Goal: Task Accomplishment & Management: Use online tool/utility

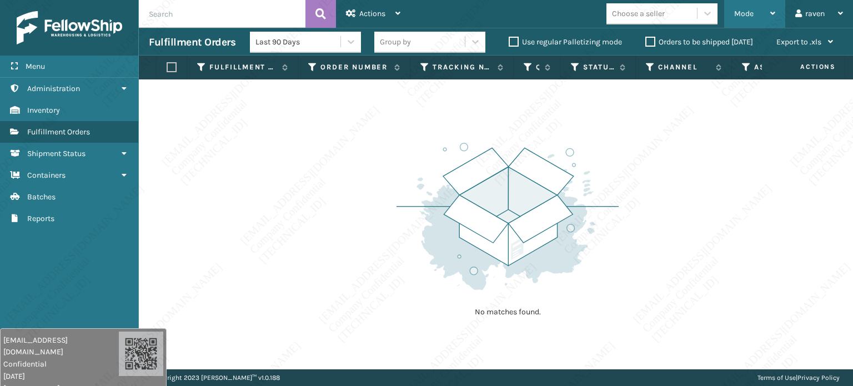
drag, startPoint x: 750, startPoint y: 14, endPoint x: 718, endPoint y: 29, distance: 35.3
click at [749, 13] on span "Mode" at bounding box center [743, 13] width 19 height 9
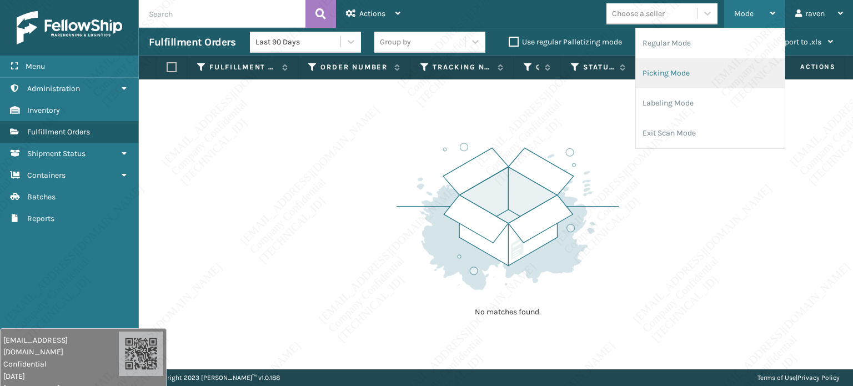
click at [674, 68] on li "Picking Mode" at bounding box center [710, 73] width 149 height 30
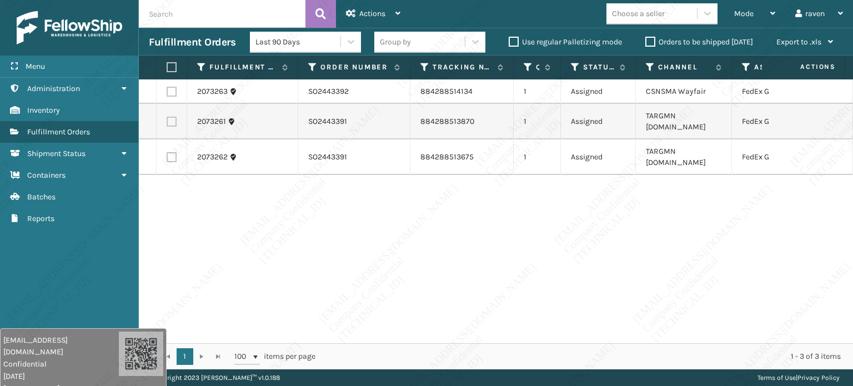
click at [645, 204] on div "2073263 SO2443392 884288514134 1 Assigned CSNSMA Wayfair FedEx Ground 2073261 S…" at bounding box center [496, 211] width 714 height 264
drag, startPoint x: 724, startPoint y: 335, endPoint x: 770, endPoint y: 328, distance: 46.7
click at [769, 330] on div "2073263 SO2443392 884288514134 1 Assigned CSNSMA Wayfair FedEx Ground 2073261 S…" at bounding box center [496, 211] width 714 height 264
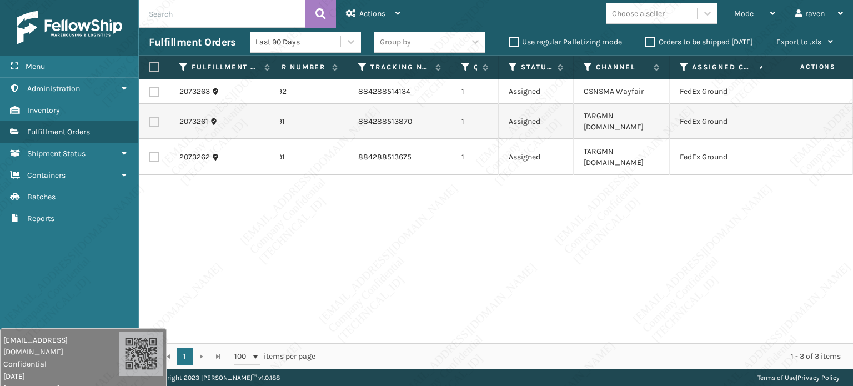
scroll to position [0, 63]
drag, startPoint x: 718, startPoint y: 272, endPoint x: 469, endPoint y: 204, distance: 258.0
click at [715, 271] on div "2073263 SO2443392 884288514134 1 Assigned CSNSMA Wayfair FedEx Ground 2073261 S…" at bounding box center [496, 211] width 714 height 264
click at [153, 66] on label at bounding box center [152, 67] width 7 height 10
click at [149, 66] on input "checkbox" at bounding box center [149, 67] width 1 height 7
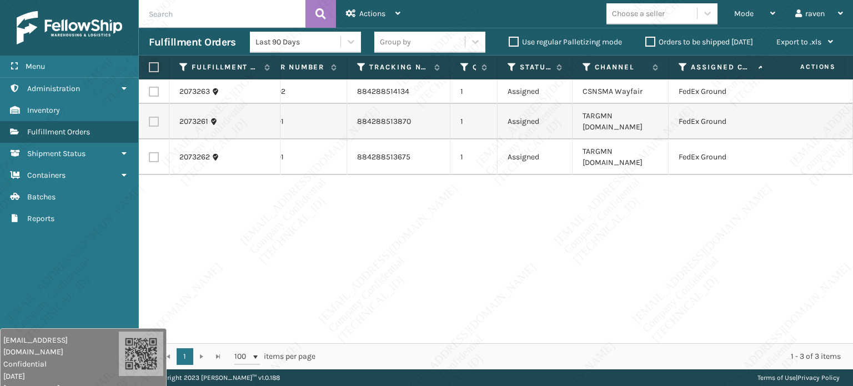
checkbox input "true"
click at [363, 8] on div "Actions" at bounding box center [373, 14] width 54 height 28
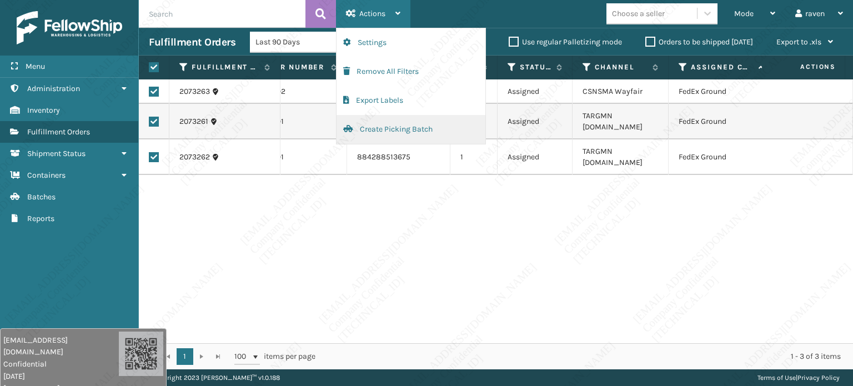
click at [427, 128] on button "Create Picking Batch" at bounding box center [411, 129] width 149 height 29
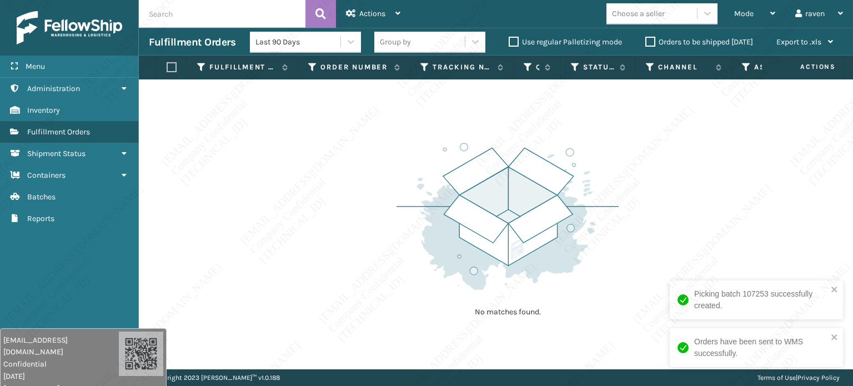
click at [375, 183] on div "No matches found." at bounding box center [496, 224] width 714 height 290
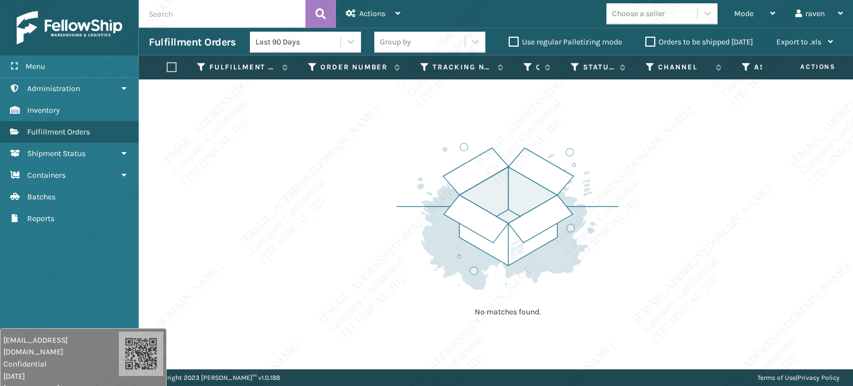
click at [571, 284] on img at bounding box center [508, 216] width 222 height 154
click at [219, 11] on input "text" at bounding box center [222, 14] width 167 height 28
paste input "SO2443344"
type input "SO2443344"
click at [264, 187] on div "No matches found." at bounding box center [496, 224] width 714 height 290
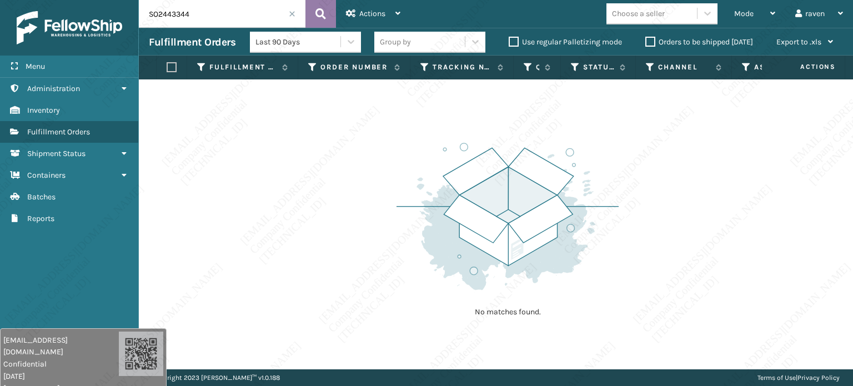
click at [322, 22] on icon at bounding box center [320, 14] width 11 height 17
click at [740, 12] on span "Mode" at bounding box center [743, 13] width 19 height 9
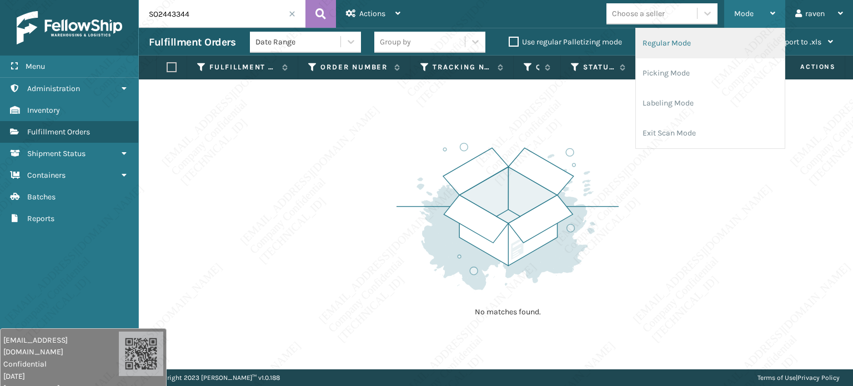
click at [706, 46] on li "Regular Mode" at bounding box center [710, 43] width 149 height 30
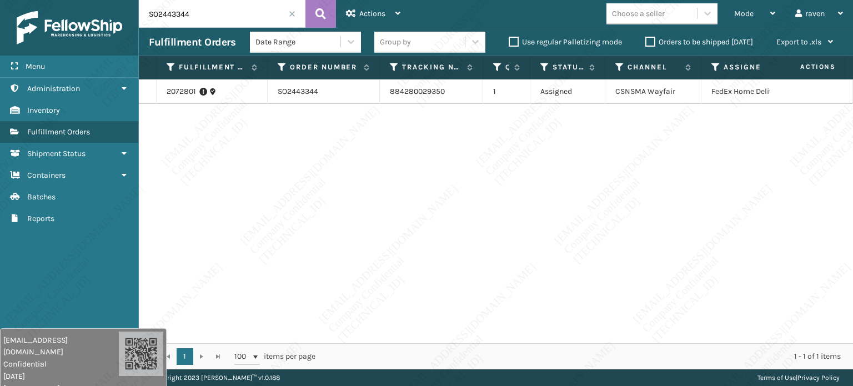
click at [482, 203] on div "2072801 SO2443344 884280029350 1 Assigned CSNSMA Wayfair FedEx Home Delivery" at bounding box center [496, 211] width 714 height 264
click at [184, 95] on link "2072801" at bounding box center [181, 91] width 29 height 11
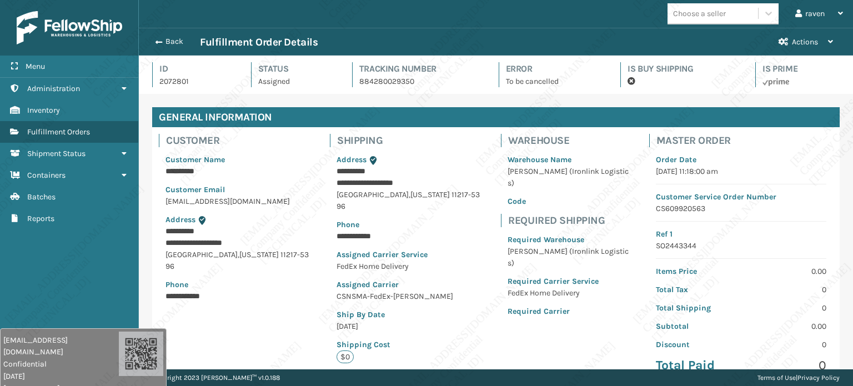
scroll to position [27, 714]
click at [294, 315] on div "**********" at bounding box center [496, 276] width 688 height 299
